Goal: Transaction & Acquisition: Purchase product/service

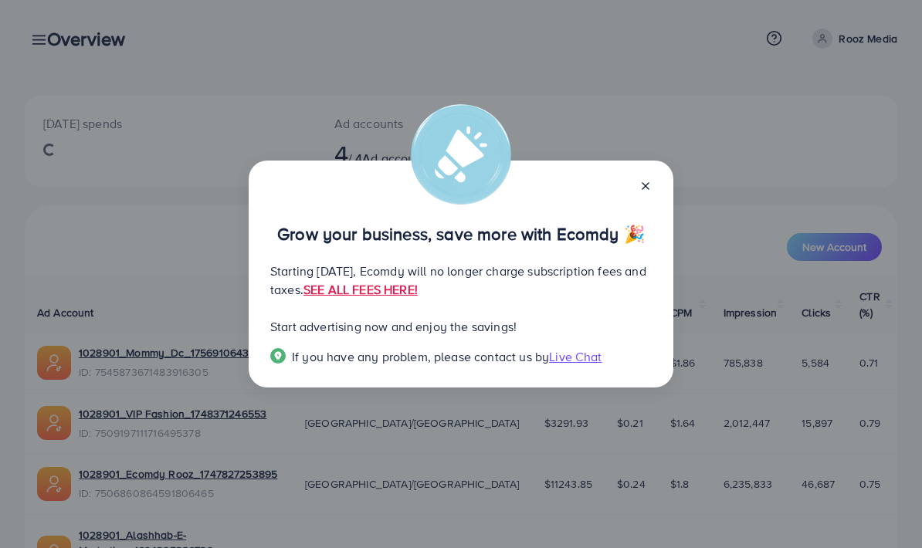
click at [686, 178] on div "Grow your business, save more with Ecomdy 🎉 Starting [DATE], Ecomdy will no lon…" at bounding box center [461, 274] width 922 height 548
click at [685, 178] on div "Grow your business, save more with Ecomdy 🎉 Starting [DATE], Ecomdy will no lon…" at bounding box center [461, 274] width 922 height 548
click at [644, 182] on icon at bounding box center [646, 186] width 12 height 12
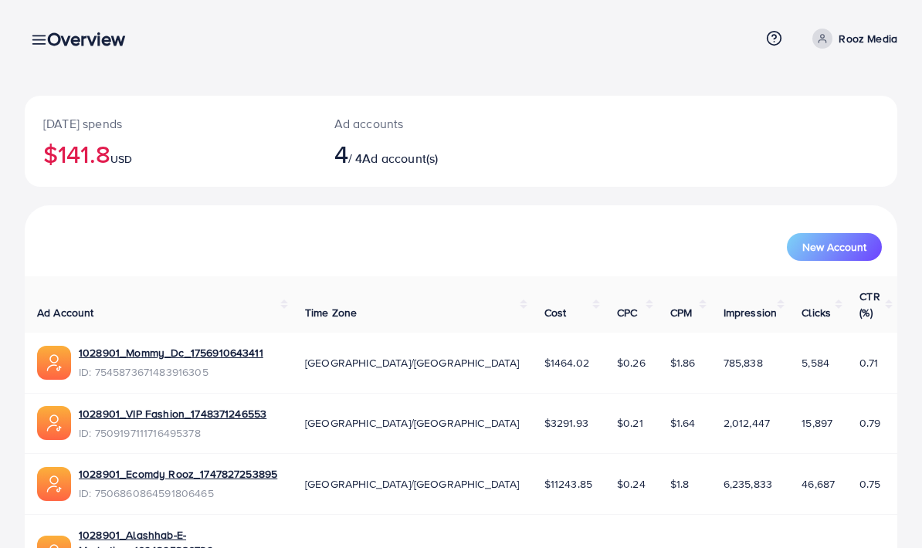
click at [33, 40] on line at bounding box center [39, 40] width 12 height 0
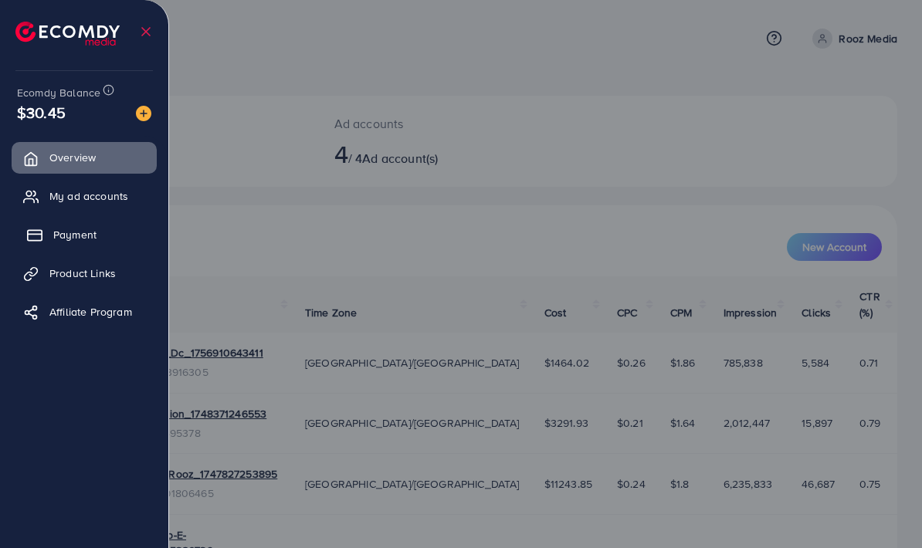
click at [109, 233] on link "Payment" at bounding box center [84, 234] width 145 height 31
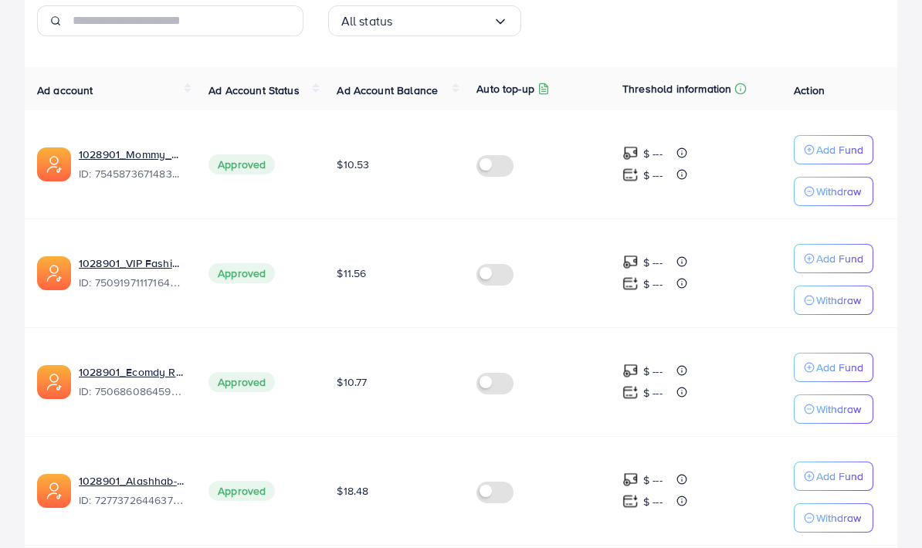
scroll to position [273, 0]
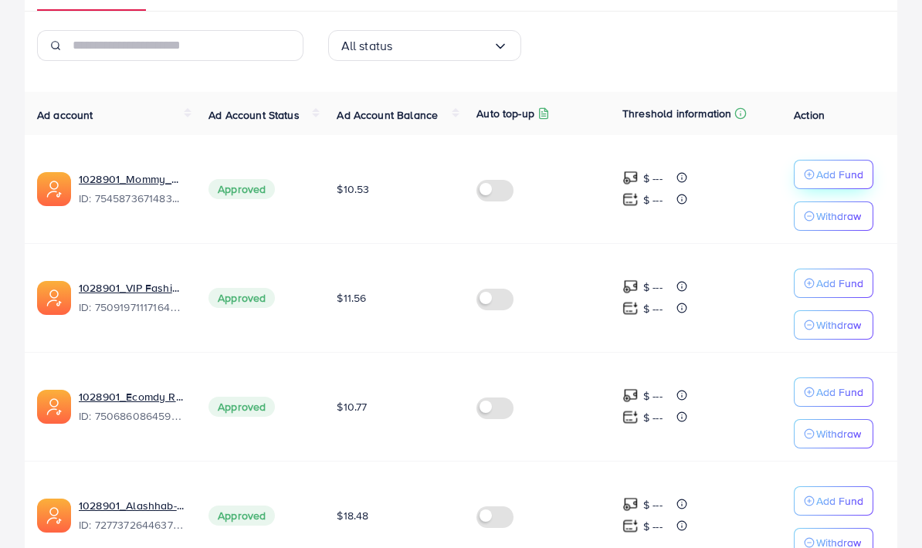
click at [823, 176] on p "Add Fund" at bounding box center [839, 174] width 47 height 19
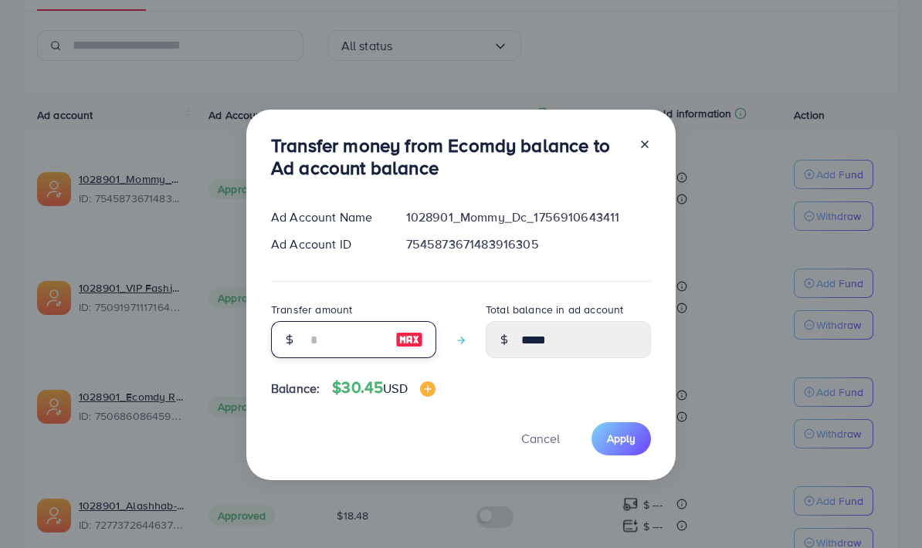
click at [354, 358] on input "number" at bounding box center [345, 339] width 77 height 37
click at [541, 447] on span "Cancel" at bounding box center [540, 438] width 39 height 17
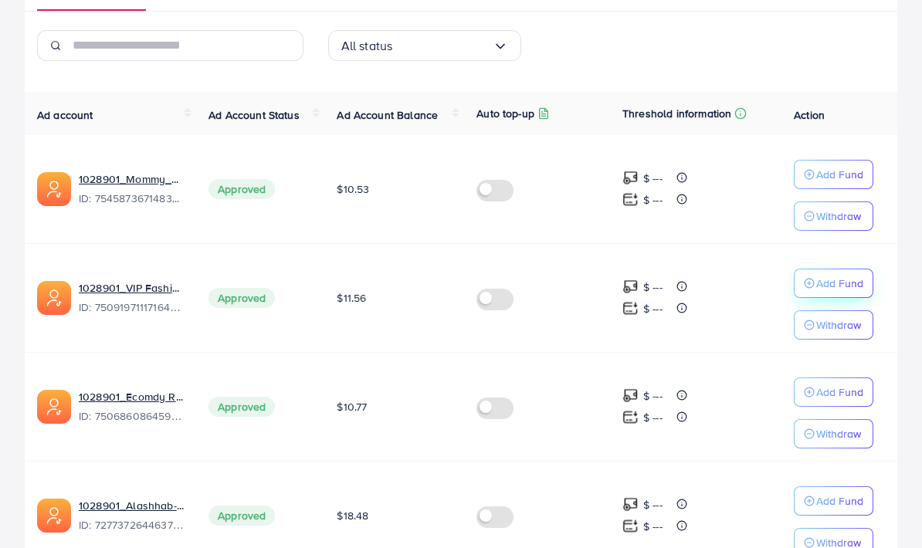
click at [826, 280] on p "Add Fund" at bounding box center [839, 283] width 47 height 19
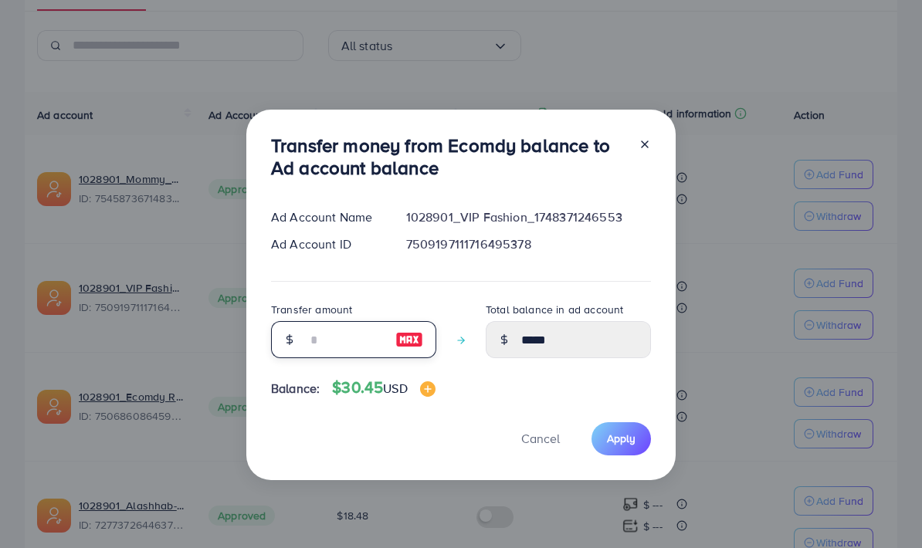
click at [358, 358] on input "number" at bounding box center [345, 339] width 77 height 37
click at [407, 349] on img at bounding box center [409, 340] width 28 height 19
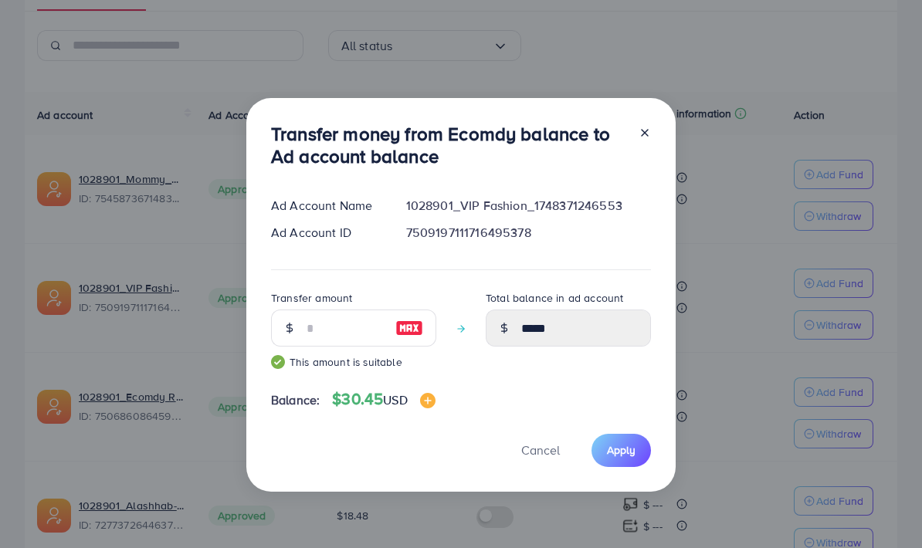
type input "**"
type input "*****"
click at [619, 458] on span "Apply" at bounding box center [621, 450] width 29 height 15
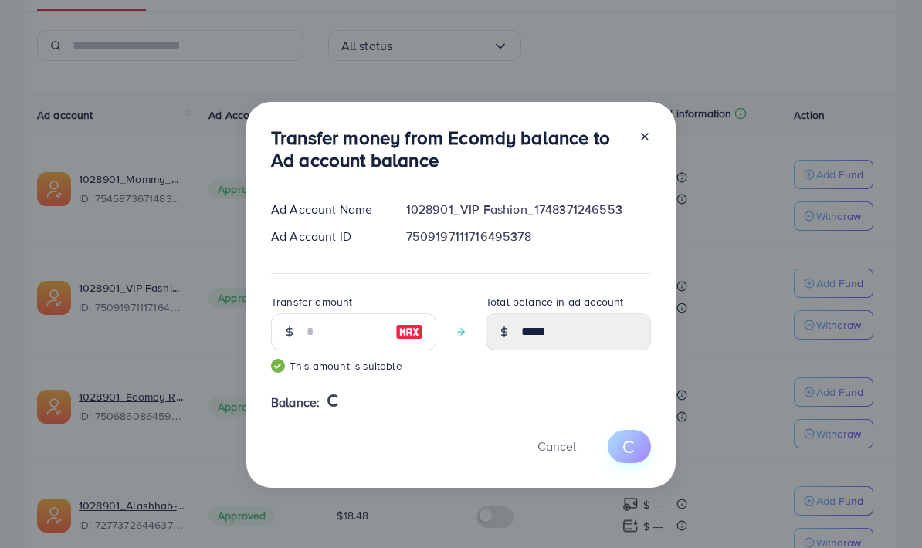
type input "*****"
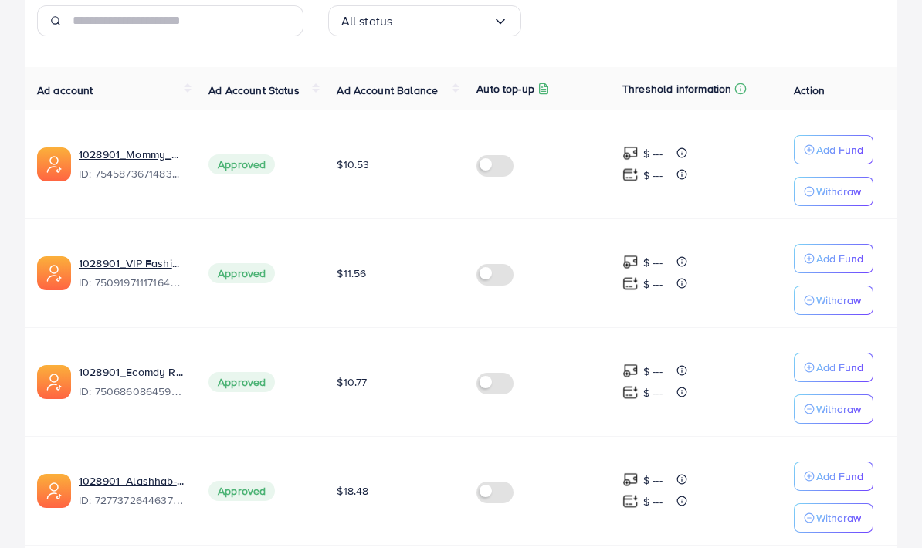
scroll to position [280, 0]
